Goal: Find specific page/section: Find specific page/section

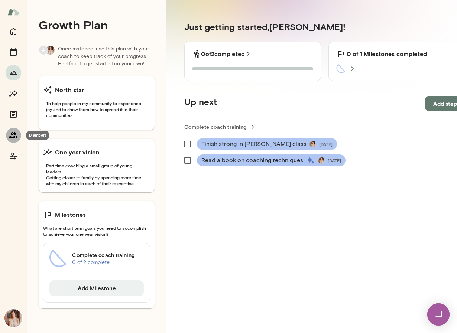
click at [14, 136] on icon "Members" at bounding box center [13, 135] width 8 height 6
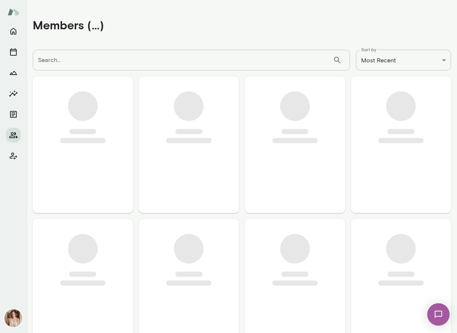
click at [109, 59] on input "Search..." at bounding box center [183, 60] width 300 height 21
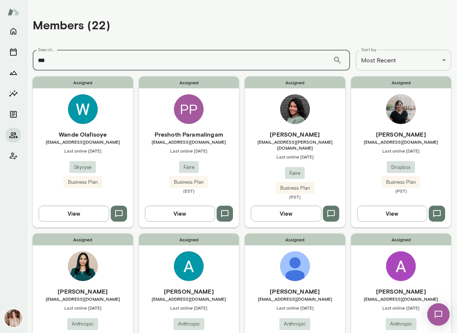
type input "***"
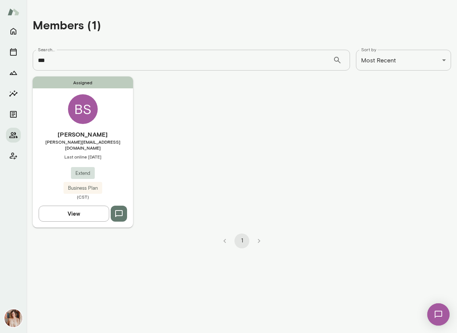
click at [53, 158] on div "[PERSON_NAME] [PERSON_NAME][EMAIL_ADDRESS][DOMAIN_NAME] Last online [DATE] Exte…" at bounding box center [83, 165] width 100 height 70
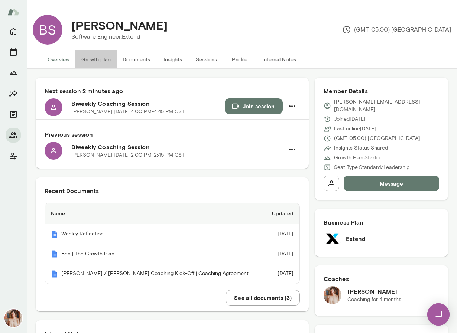
click at [104, 57] on button "Growth plan" at bounding box center [95, 59] width 41 height 18
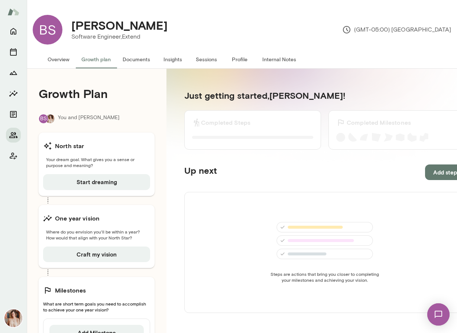
click at [65, 57] on button "Overview" at bounding box center [59, 59] width 34 height 18
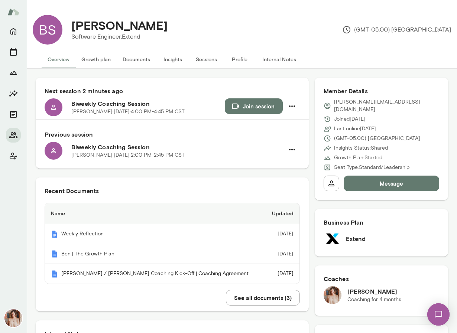
click at [106, 58] on button "Growth plan" at bounding box center [95, 59] width 41 height 18
